Goal: Navigation & Orientation: Find specific page/section

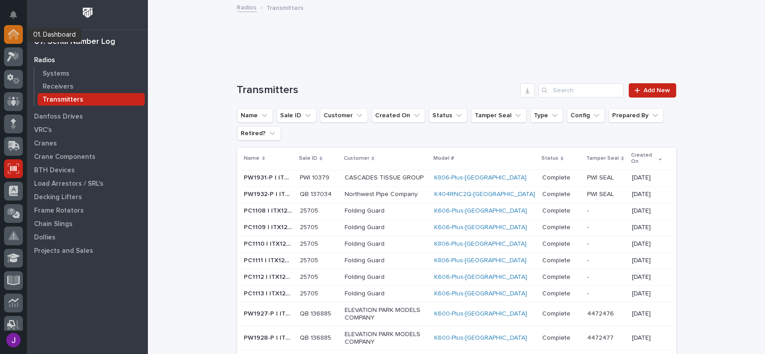
click at [9, 38] on icon at bounding box center [13, 34] width 9 height 9
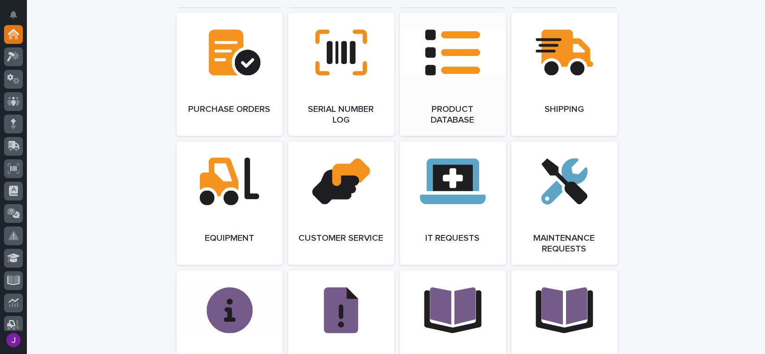
scroll to position [941, 0]
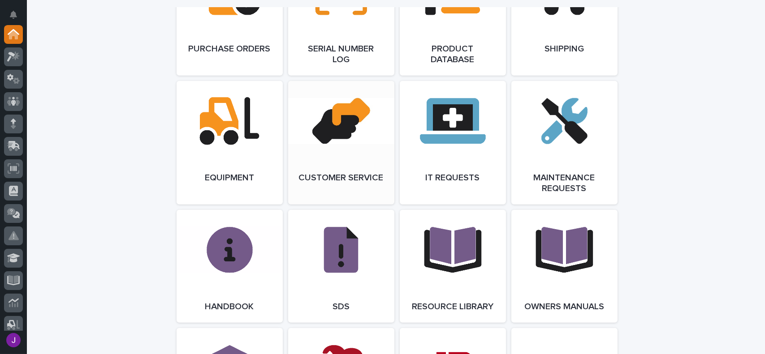
click at [339, 159] on link "Open Link" at bounding box center [341, 143] width 106 height 124
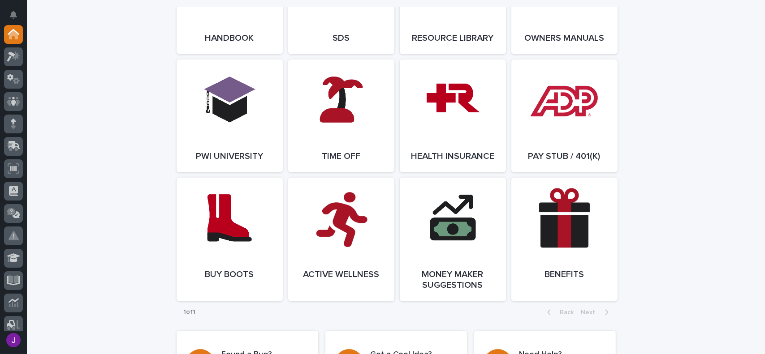
scroll to position [1254, 0]
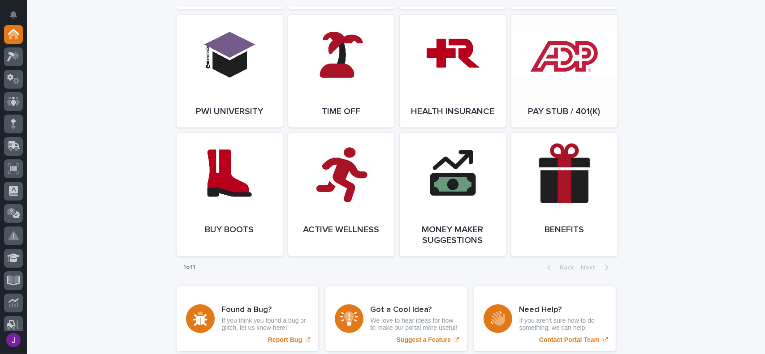
click at [540, 91] on link "Open Link" at bounding box center [564, 71] width 106 height 113
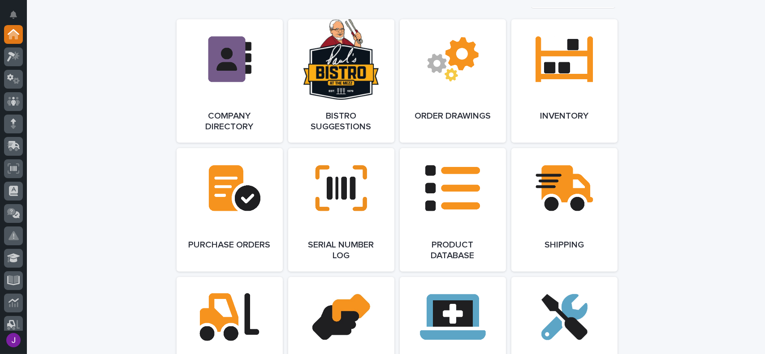
scroll to position [712, 0]
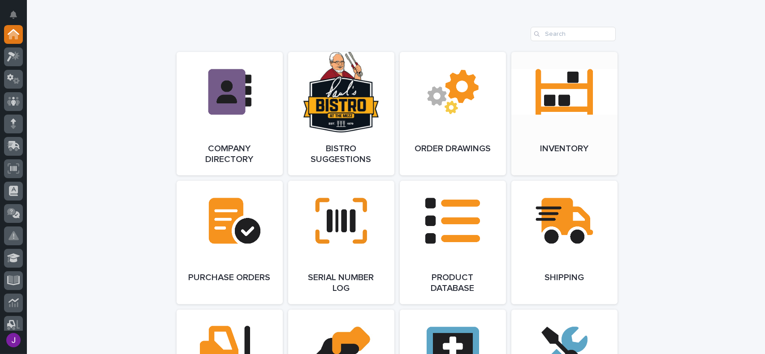
click at [549, 145] on link "Open Link" at bounding box center [564, 114] width 106 height 124
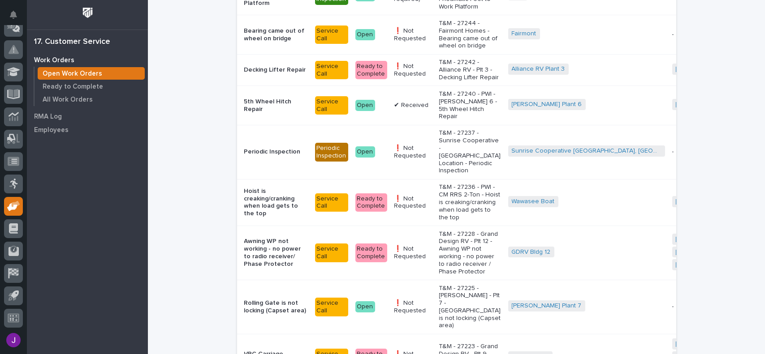
scroll to position [493, 0]
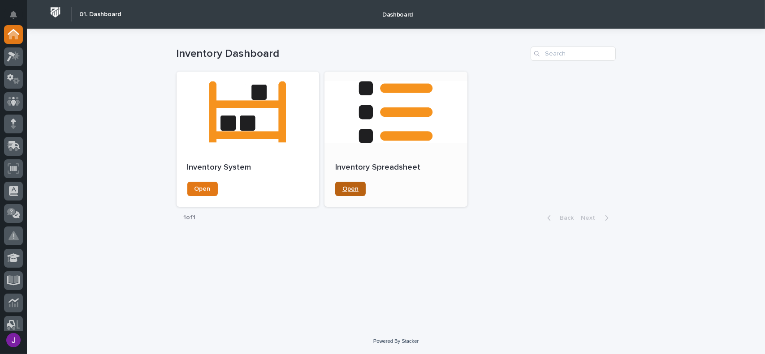
click at [361, 193] on link "Open" at bounding box center [350, 189] width 30 height 14
